Goal: Information Seeking & Learning: Understand process/instructions

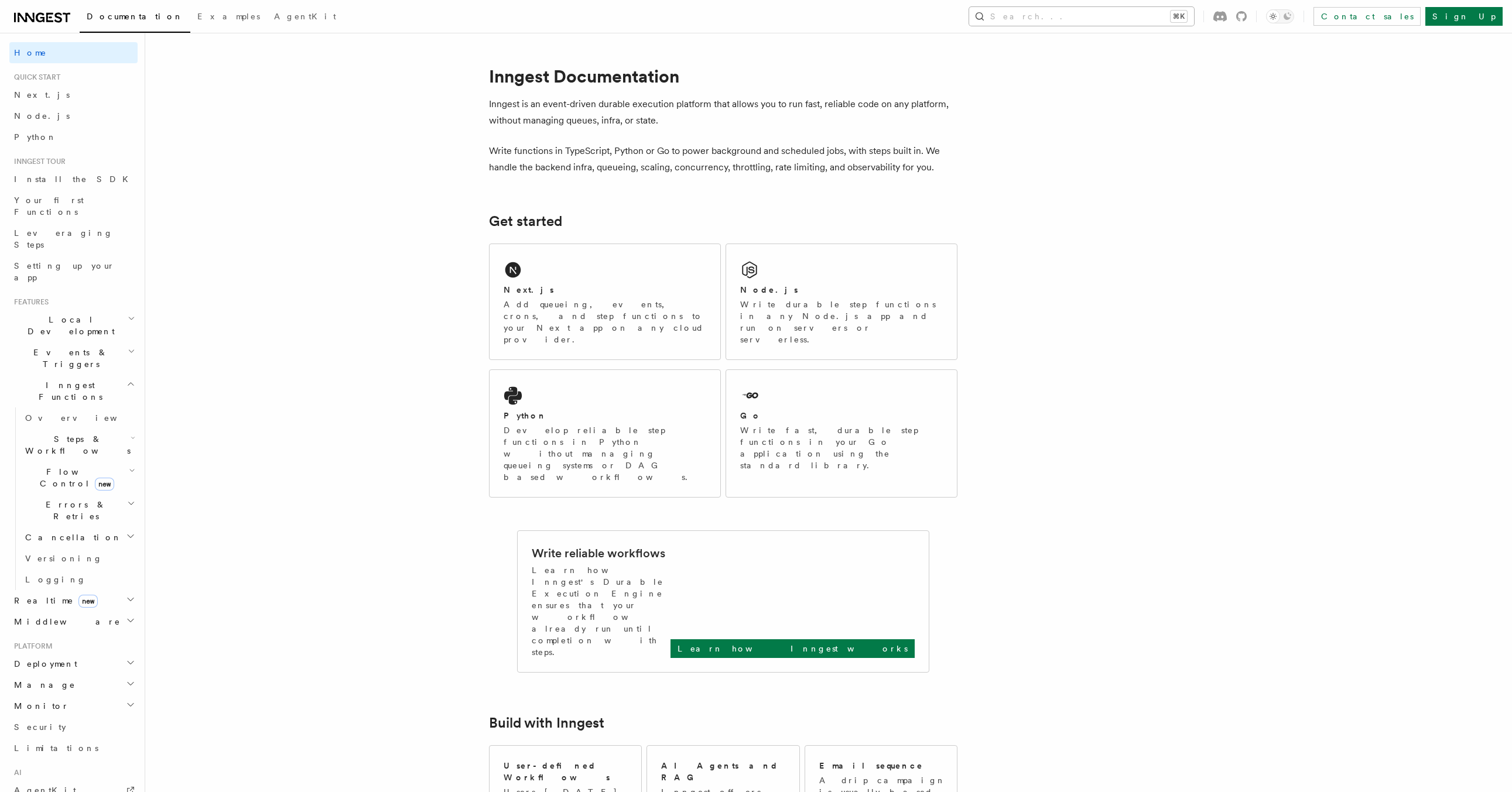
click at [1078, 14] on button "Search... ⌘K" at bounding box center [1081, 16] width 224 height 19
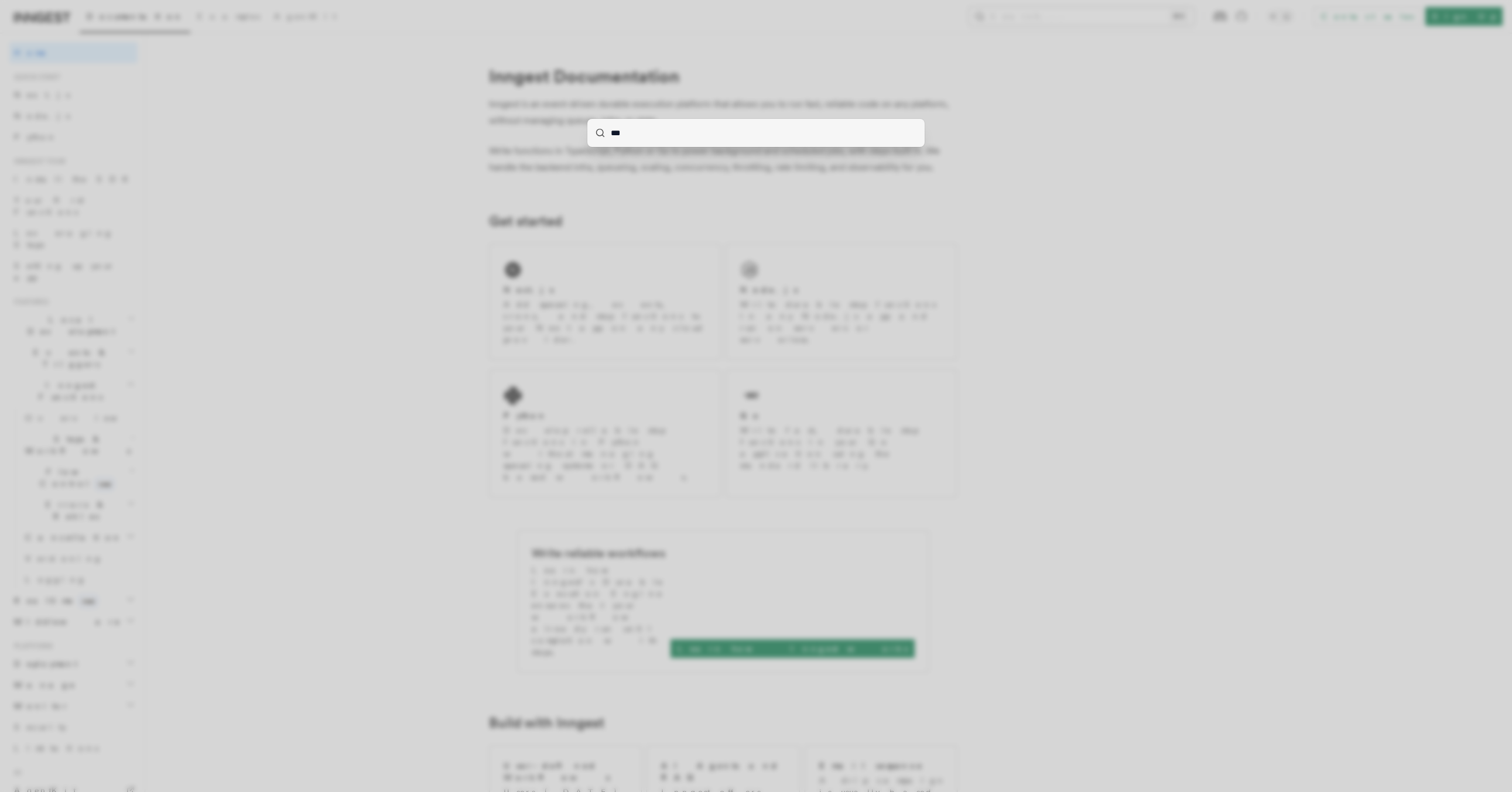
type input "****"
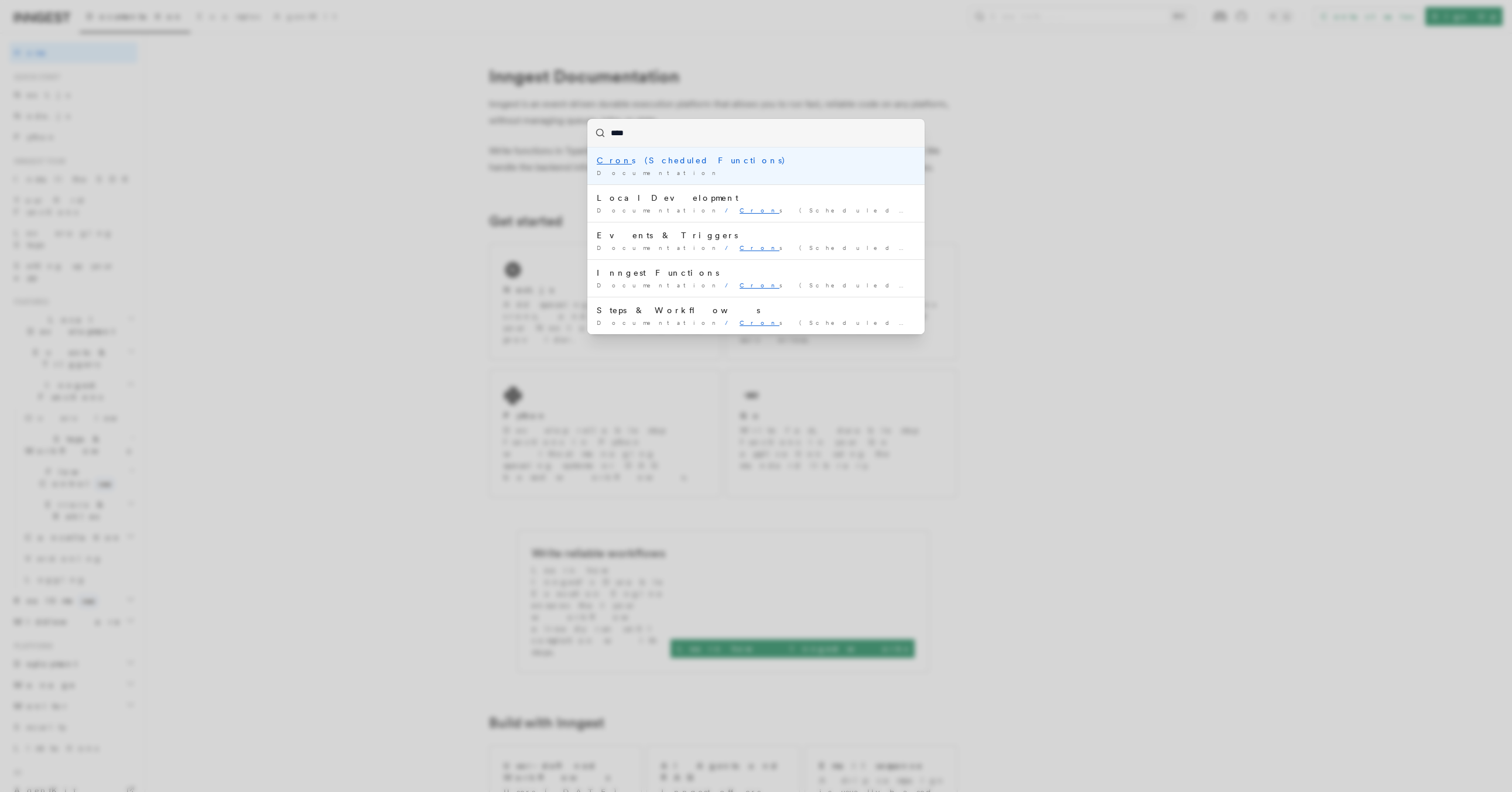
click at [749, 171] on div "Documentation /" at bounding box center [755, 173] width 318 height 9
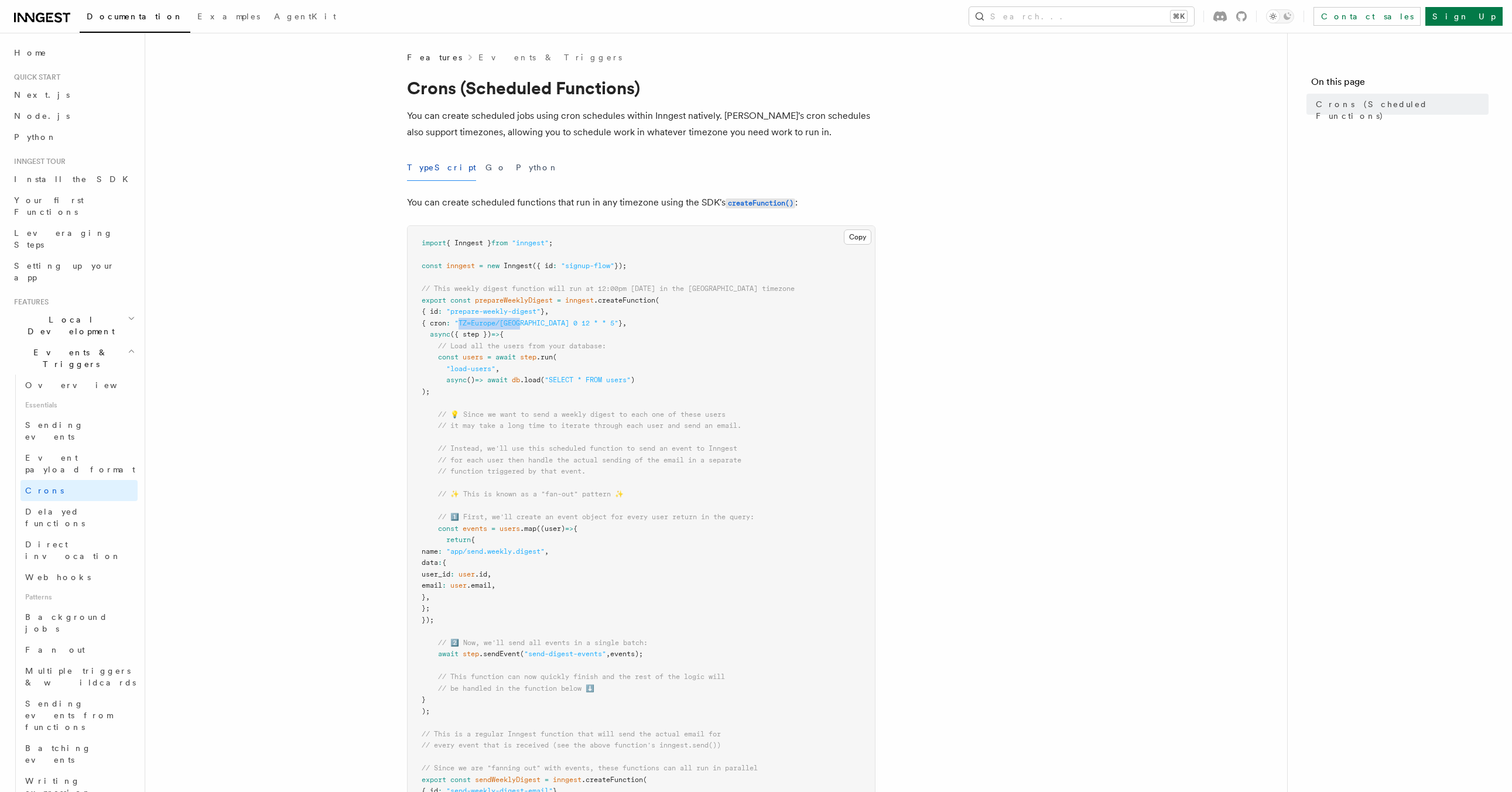
drag, startPoint x: 469, startPoint y: 323, endPoint x: 532, endPoint y: 328, distance: 63.2
click at [532, 327] on pre "import { Inngest } from "inngest" ; const inngest = new Inngest ({ id : "signup…" at bounding box center [641, 587] width 468 height 720
copy span "TZ=[GEOGRAPHIC_DATA]/[GEOGRAPHIC_DATA]"
click at [516, 325] on span ""TZ=Europe/[GEOGRAPHIC_DATA] 0 12 * * 5"" at bounding box center [537, 323] width 164 height 8
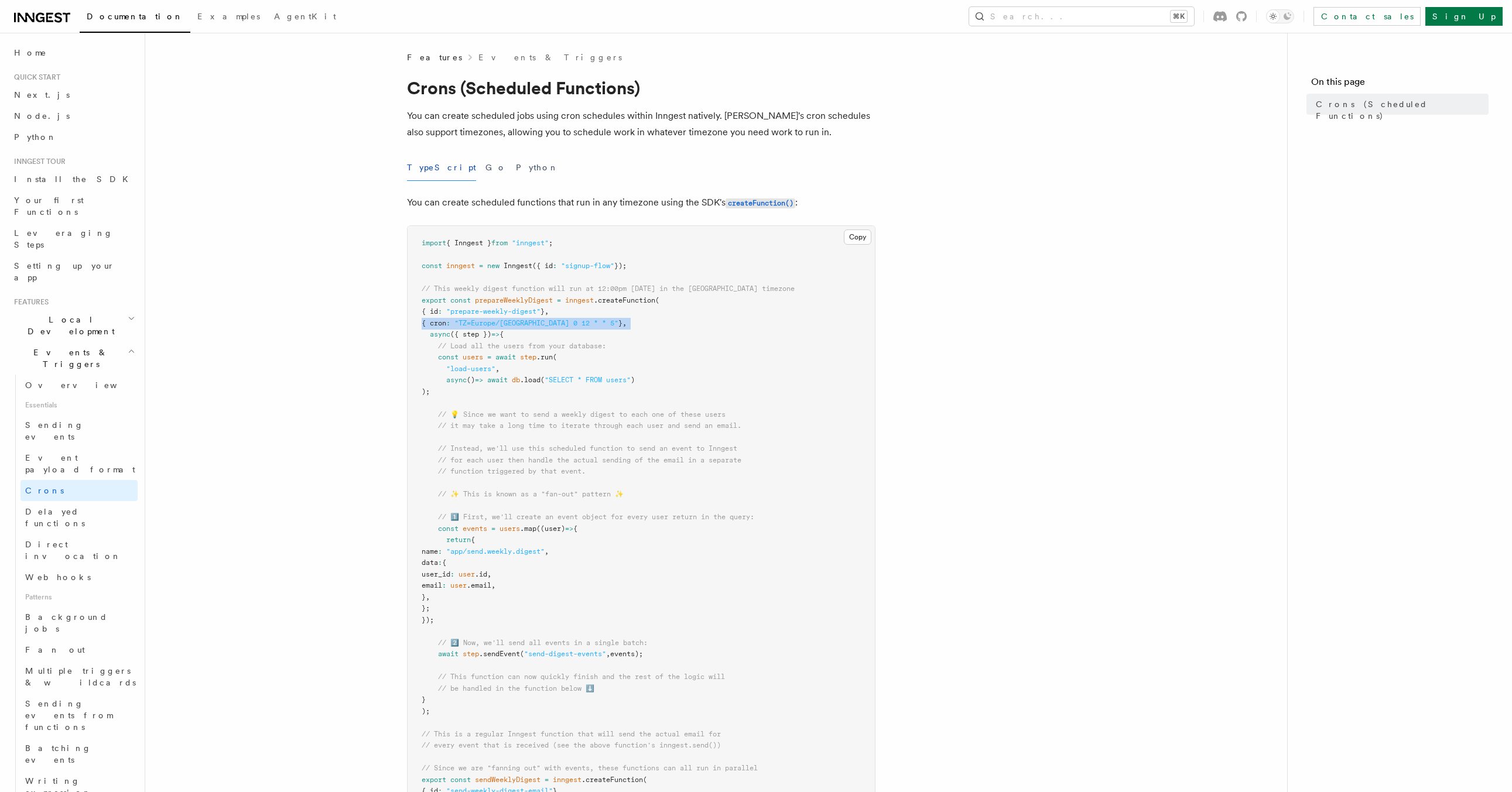
click at [516, 325] on span ""TZ=Europe/[GEOGRAPHIC_DATA] 0 12 * * 5"" at bounding box center [537, 323] width 164 height 8
click at [499, 289] on span "// This weekly digest function will run at 12:00pm [DATE] in the [GEOGRAPHIC_DA…" at bounding box center [608, 288] width 373 height 8
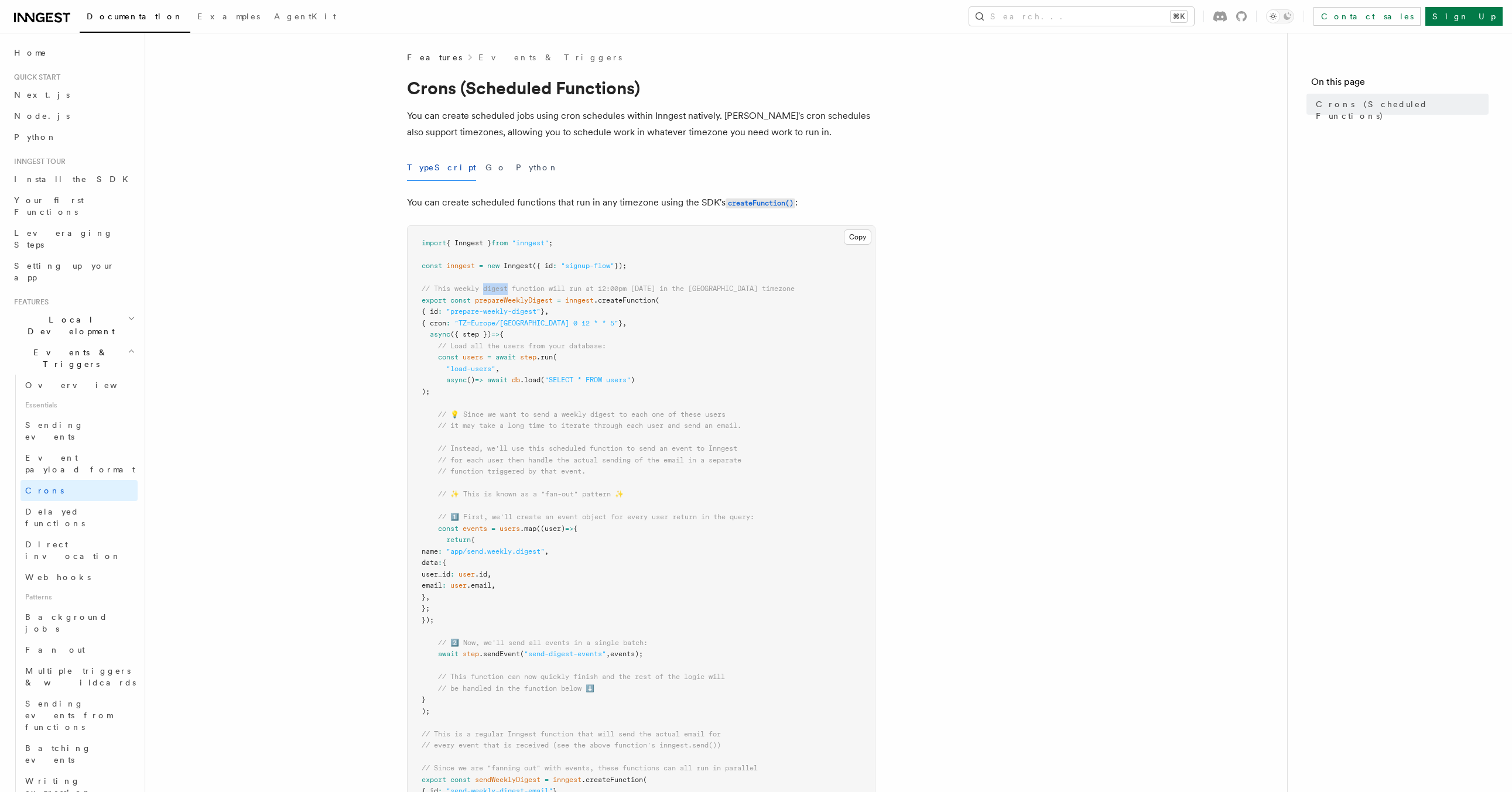
click at [499, 289] on span "// This weekly digest function will run at 12:00pm [DATE] in the [GEOGRAPHIC_DA…" at bounding box center [608, 288] width 373 height 8
